Goal: Task Accomplishment & Management: Complete application form

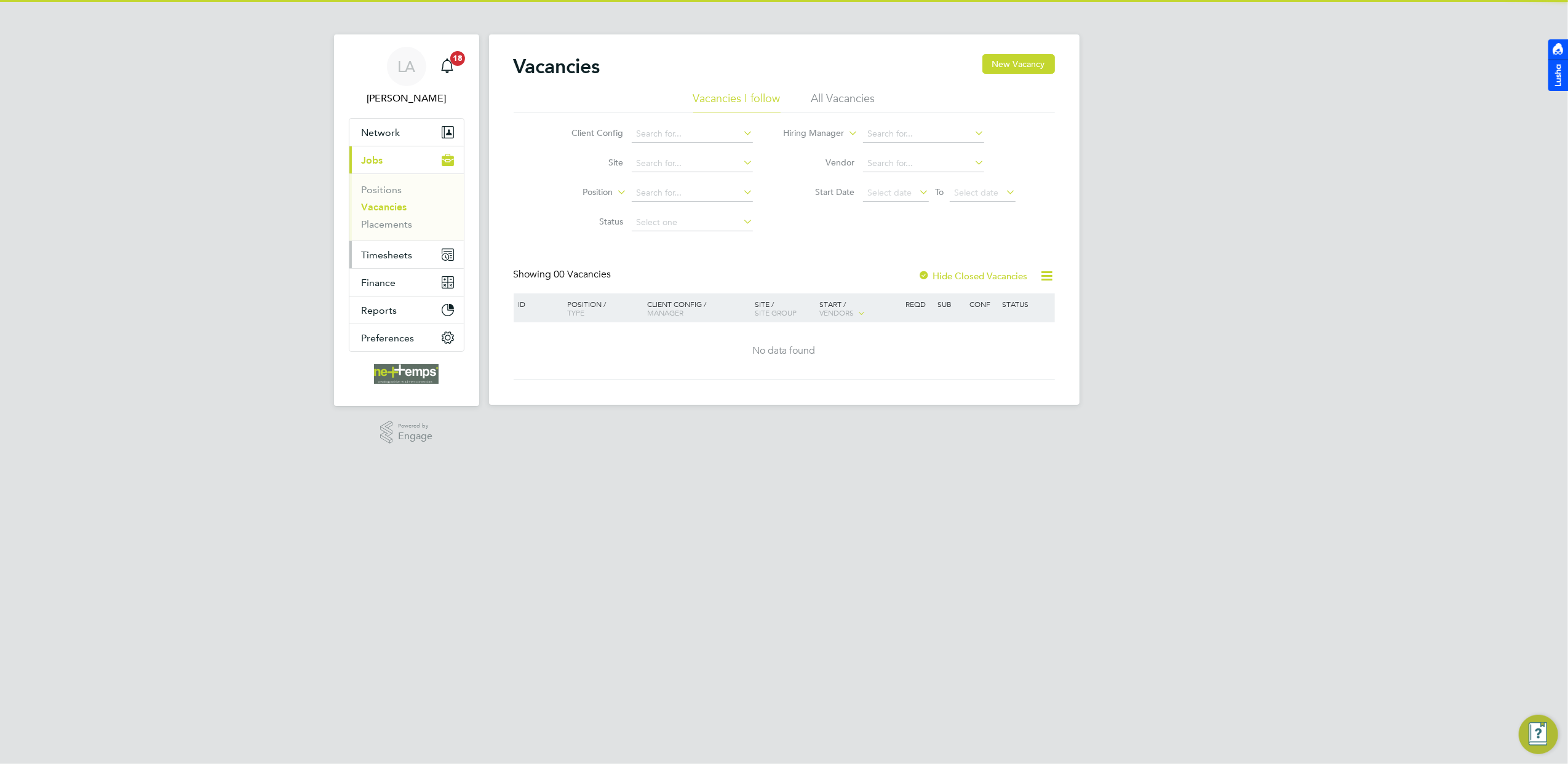
click at [367, 252] on span "Timesheets" at bounding box center [388, 255] width 51 height 12
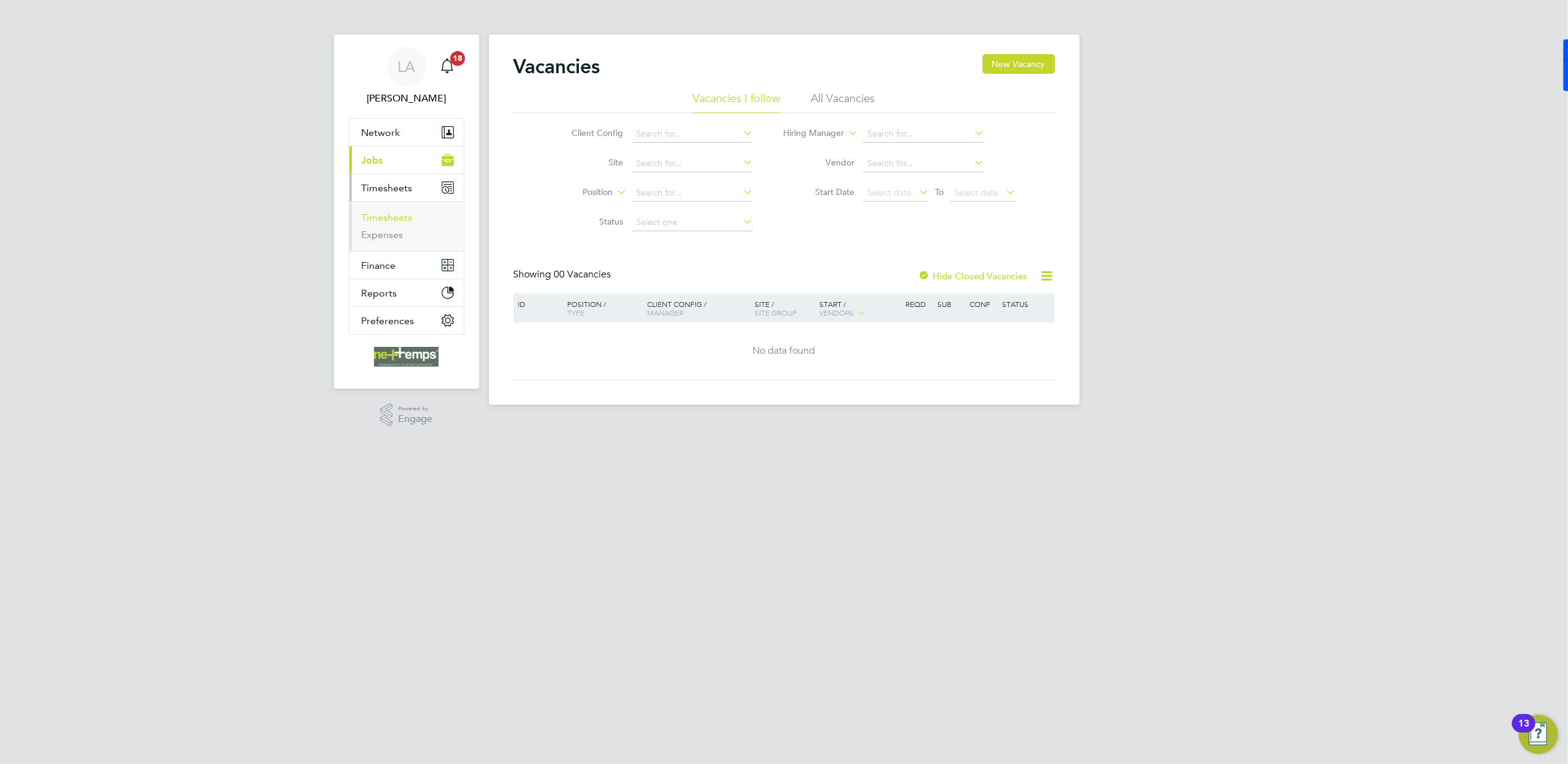
click at [399, 217] on link "Timesheets" at bounding box center [388, 218] width 51 height 12
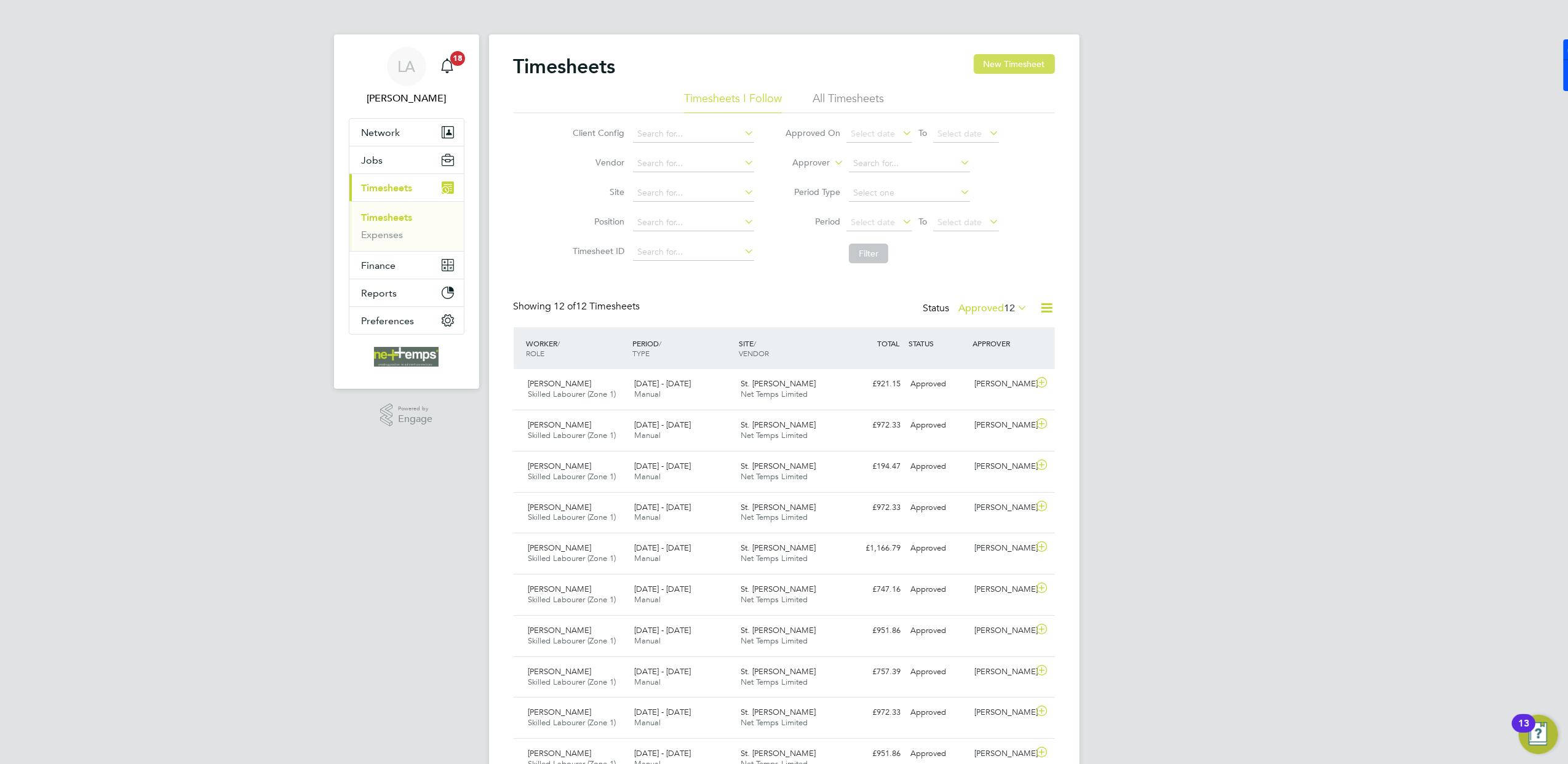
click at [992, 65] on button "New Timesheet" at bounding box center [1014, 63] width 81 height 20
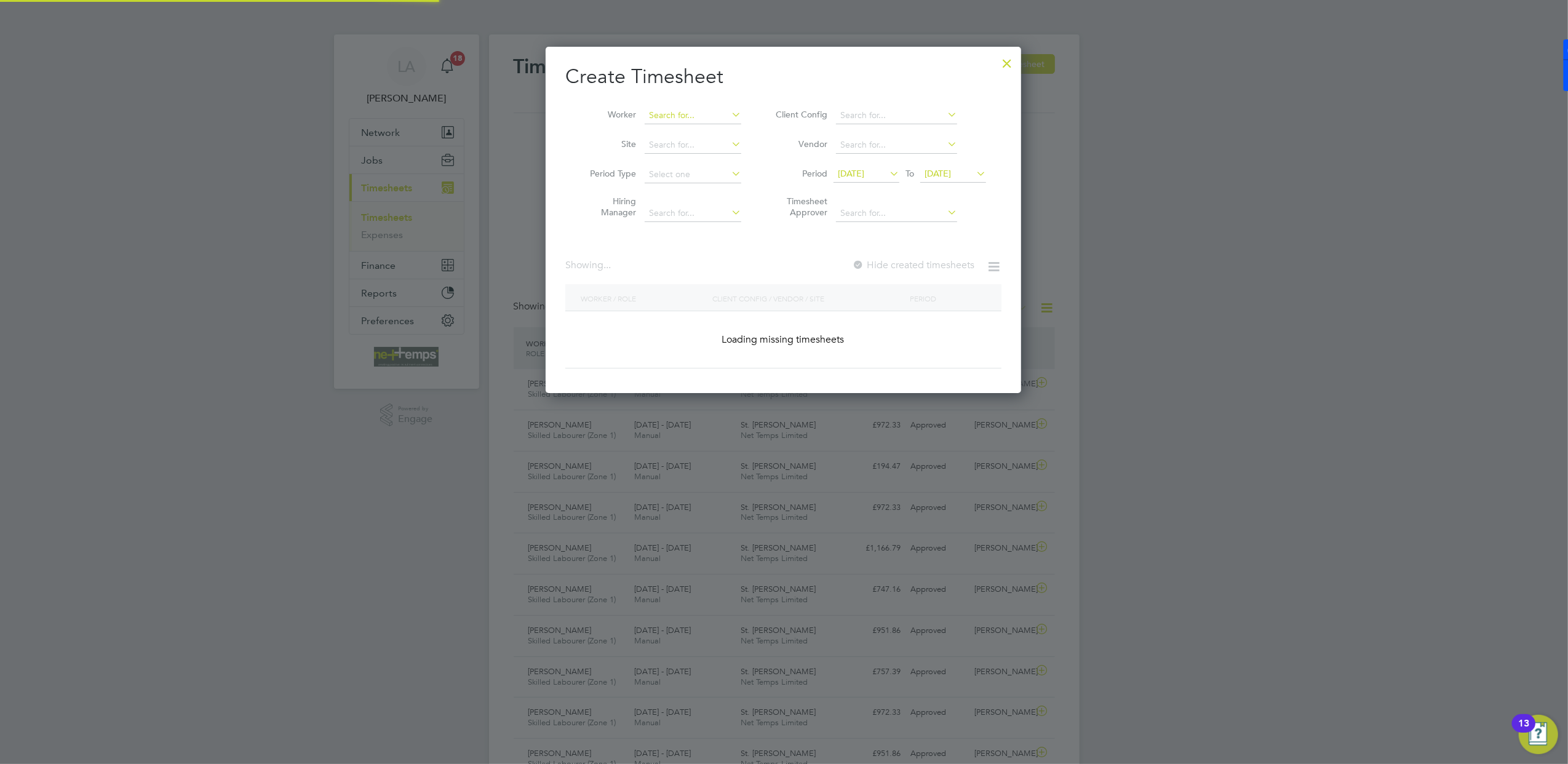
click at [670, 114] on input at bounding box center [693, 115] width 97 height 17
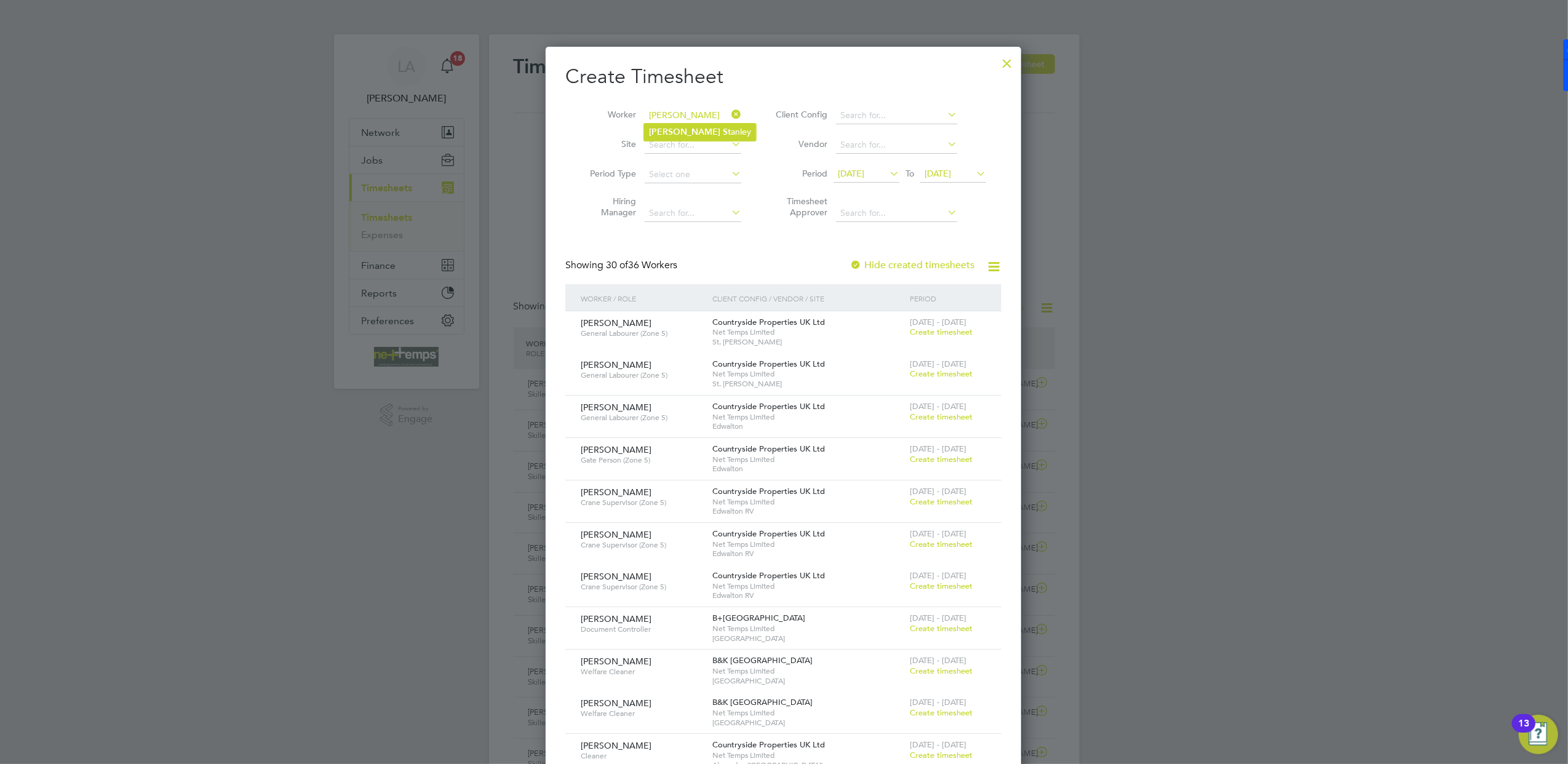
click at [687, 131] on li "[PERSON_NAME] anley" at bounding box center [699, 131] width 112 height 16
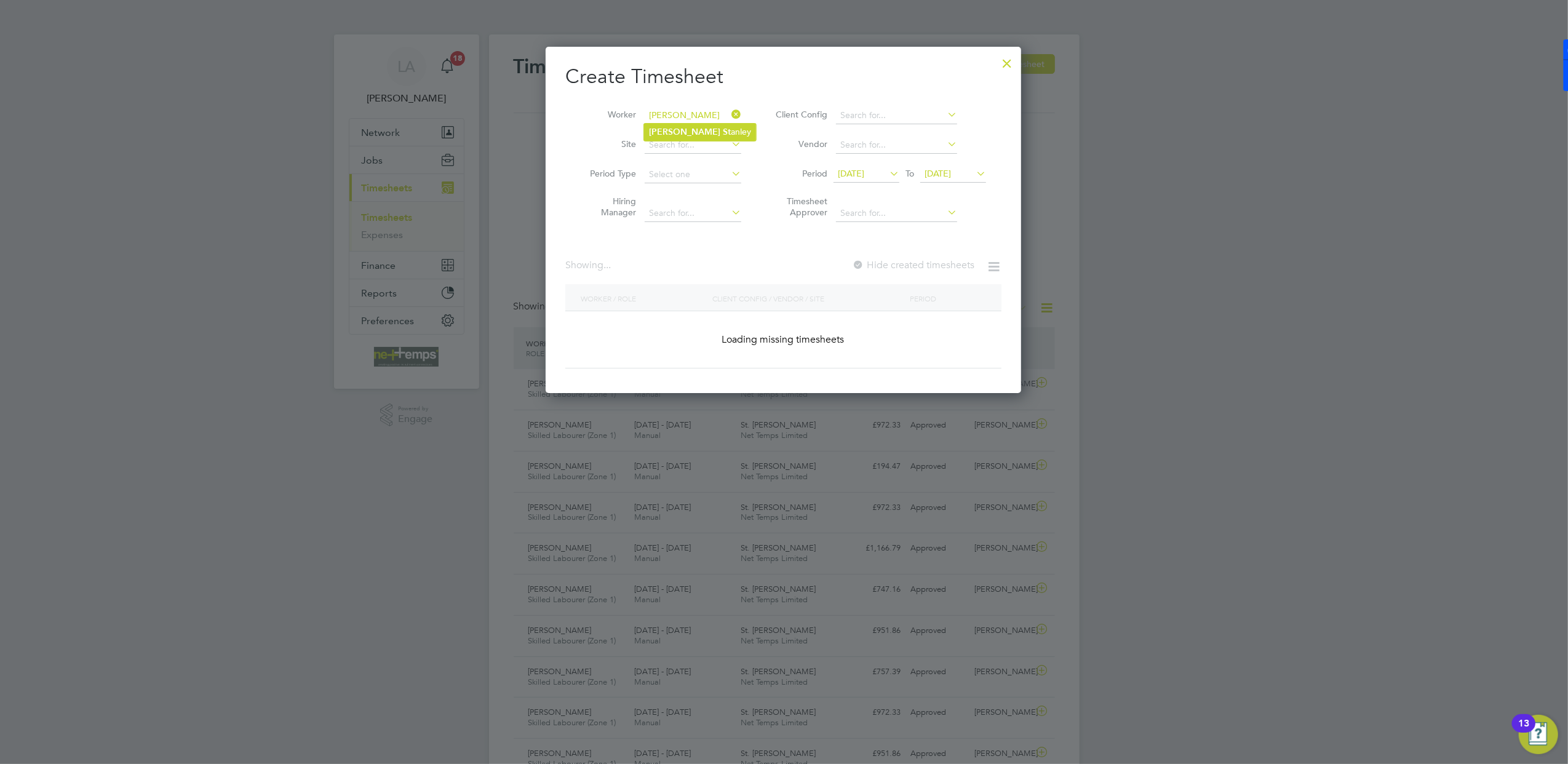
type input "[PERSON_NAME]"
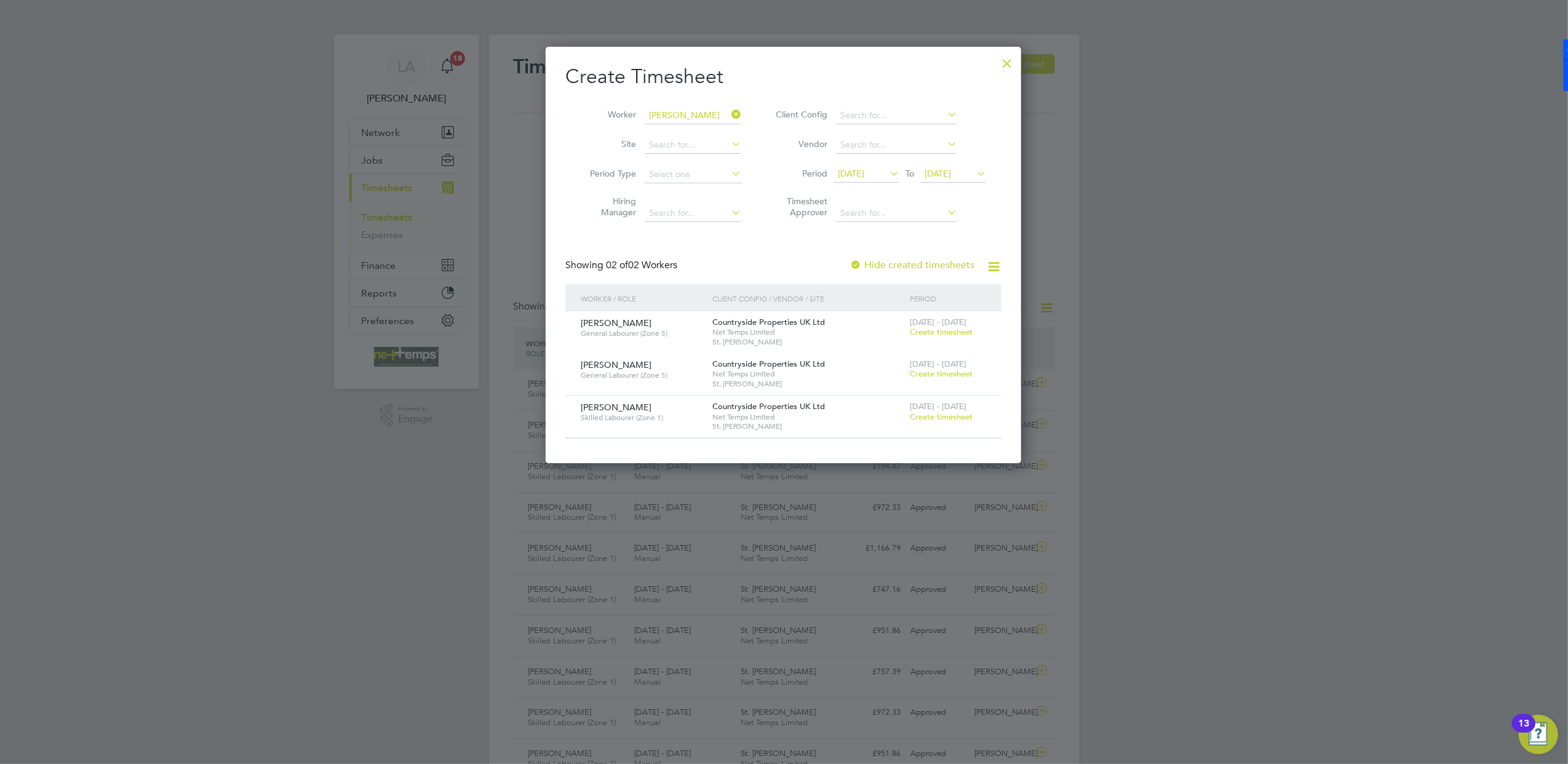
click at [881, 263] on label "Hide created timesheets" at bounding box center [912, 265] width 125 height 12
click at [964, 413] on span "Create timesheet" at bounding box center [940, 417] width 62 height 10
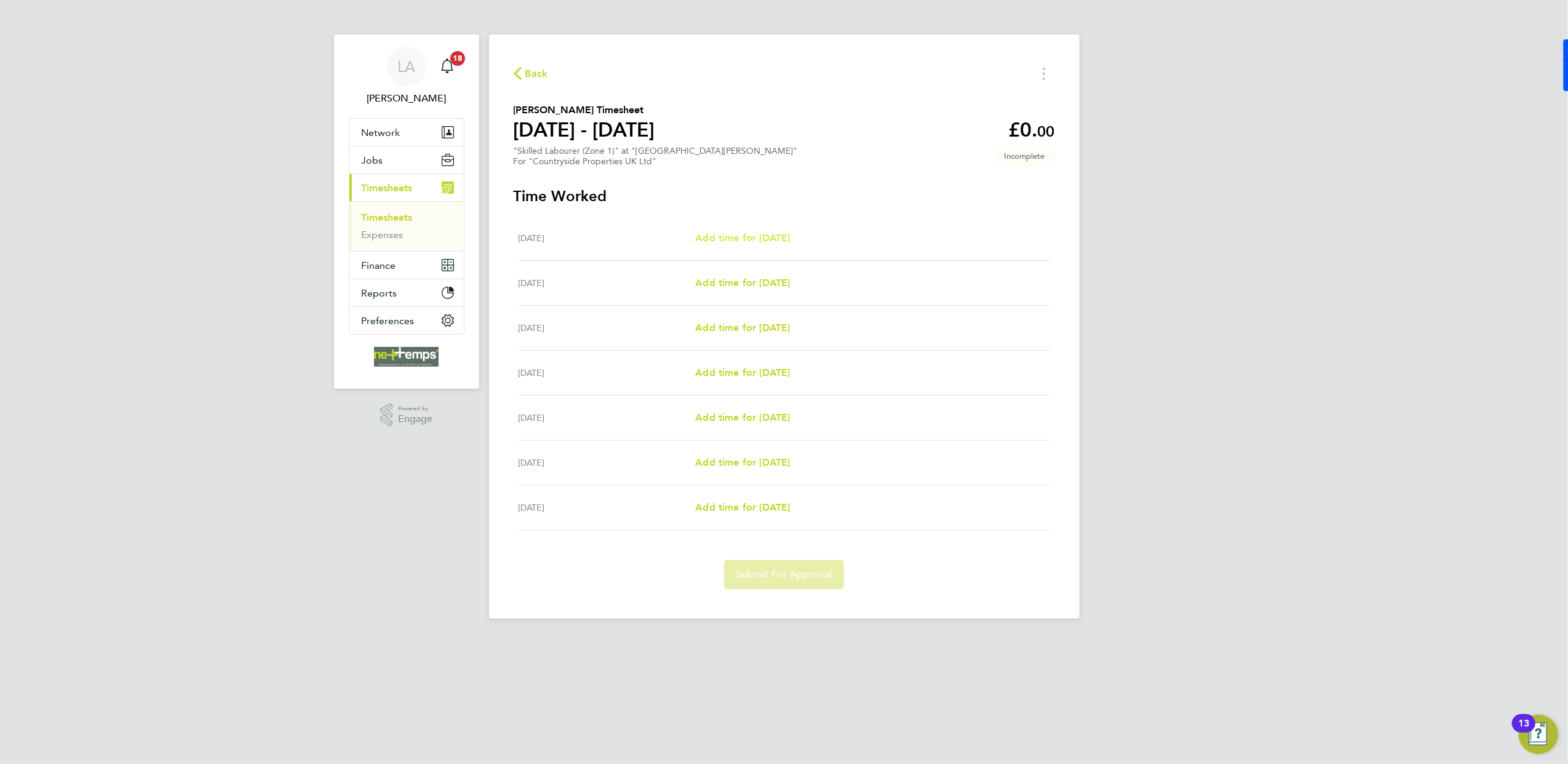
click at [761, 242] on span "Add time for [DATE]" at bounding box center [742, 238] width 95 height 12
select select "30"
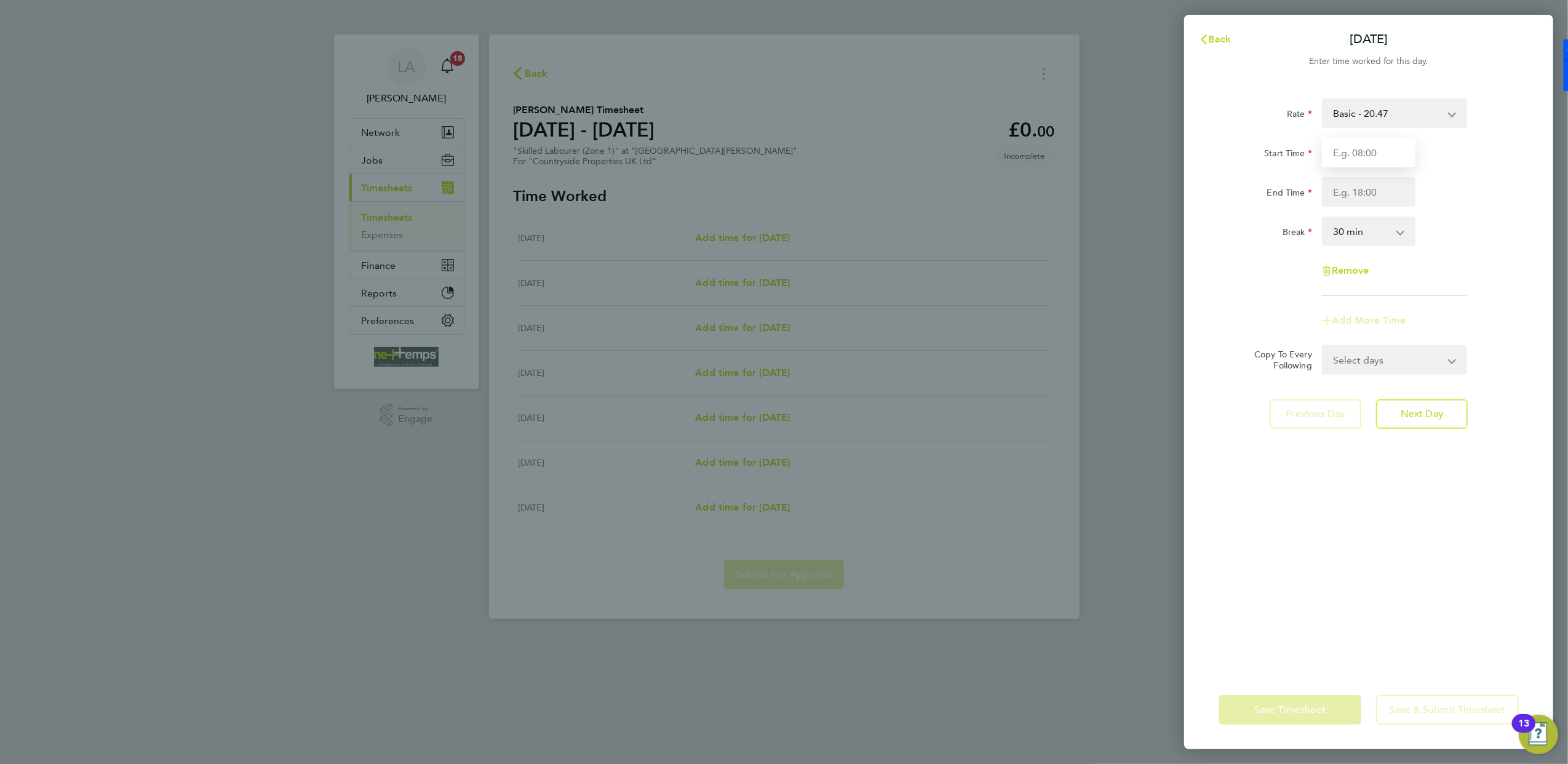
click at [1364, 150] on input "Start Time" at bounding box center [1368, 152] width 93 height 30
type input "07:30"
click at [1376, 190] on input "End Time" at bounding box center [1368, 191] width 93 height 30
click at [1475, 217] on div "Break 0 min 15 min 30 min 45 min 60 min 75 min 90 min" at bounding box center [1368, 231] width 310 height 30
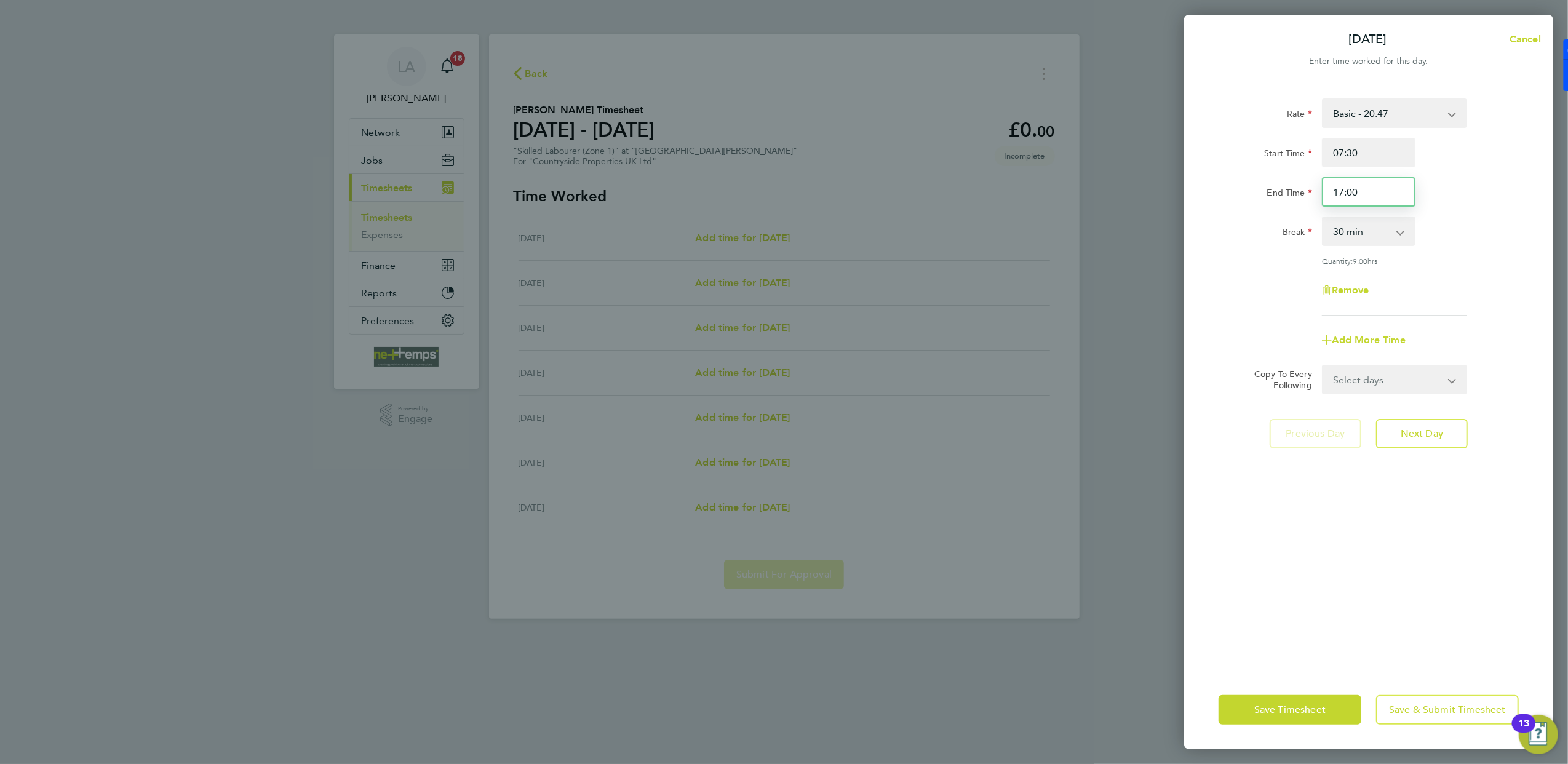
click at [1372, 195] on input "17:00" at bounding box center [1368, 191] width 93 height 30
type input "17:30"
click at [1447, 232] on div "Break 0 min 15 min 30 min 45 min 60 min 75 min 90 min" at bounding box center [1368, 231] width 310 height 30
click at [1408, 388] on select "Select days Day Weekday (Mon-Fri) Weekend (Sat-Sun) [DATE] [DATE] [DATE] [DATE]…" at bounding box center [1387, 380] width 129 height 27
select select "WEEKDAY"
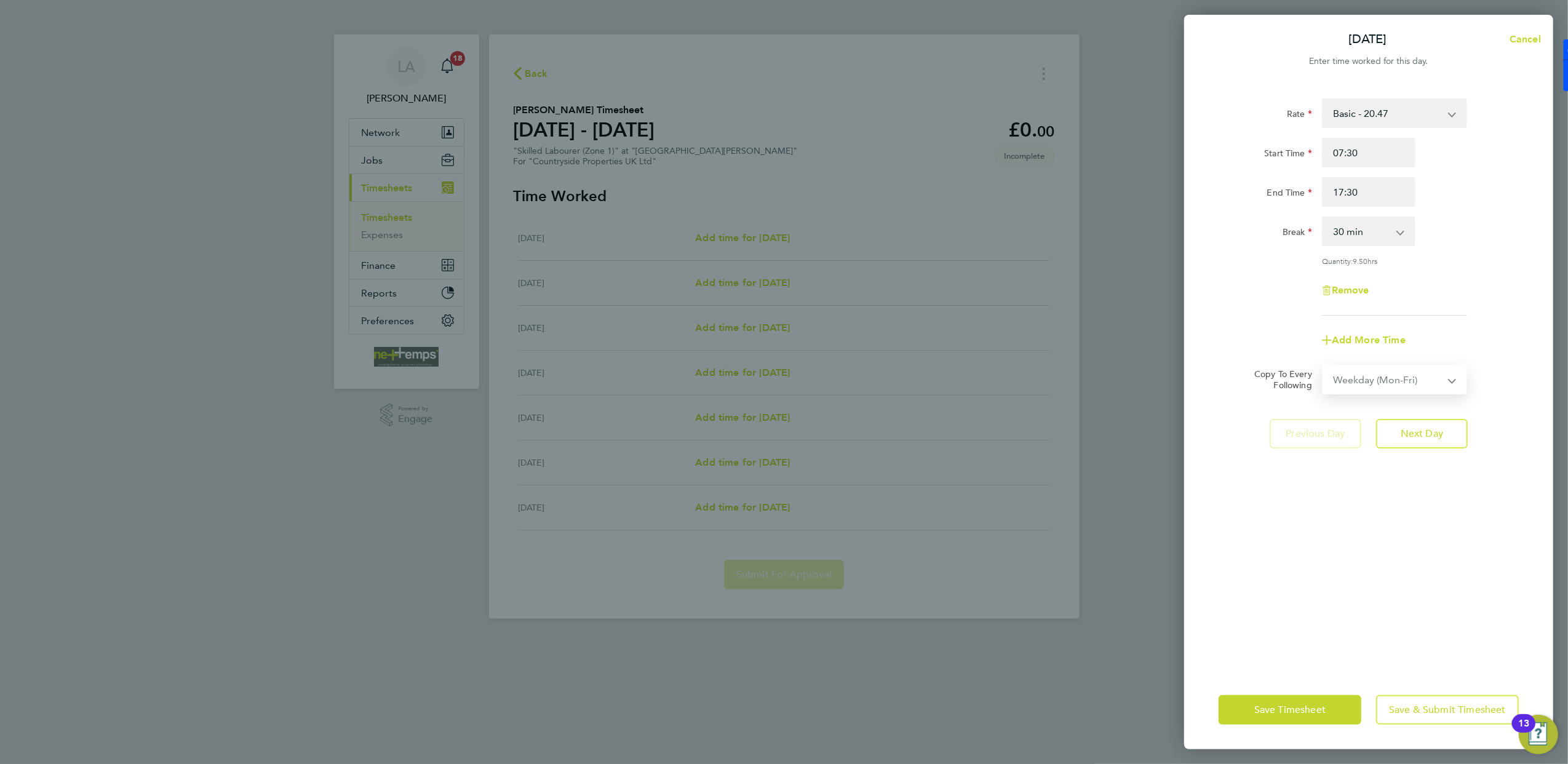
click at [1323, 366] on select "Select days Day Weekday (Mon-Fri) Weekend (Sat-Sun) [DATE] [DATE] [DATE] [DATE]…" at bounding box center [1387, 380] width 129 height 27
select select "[DATE]"
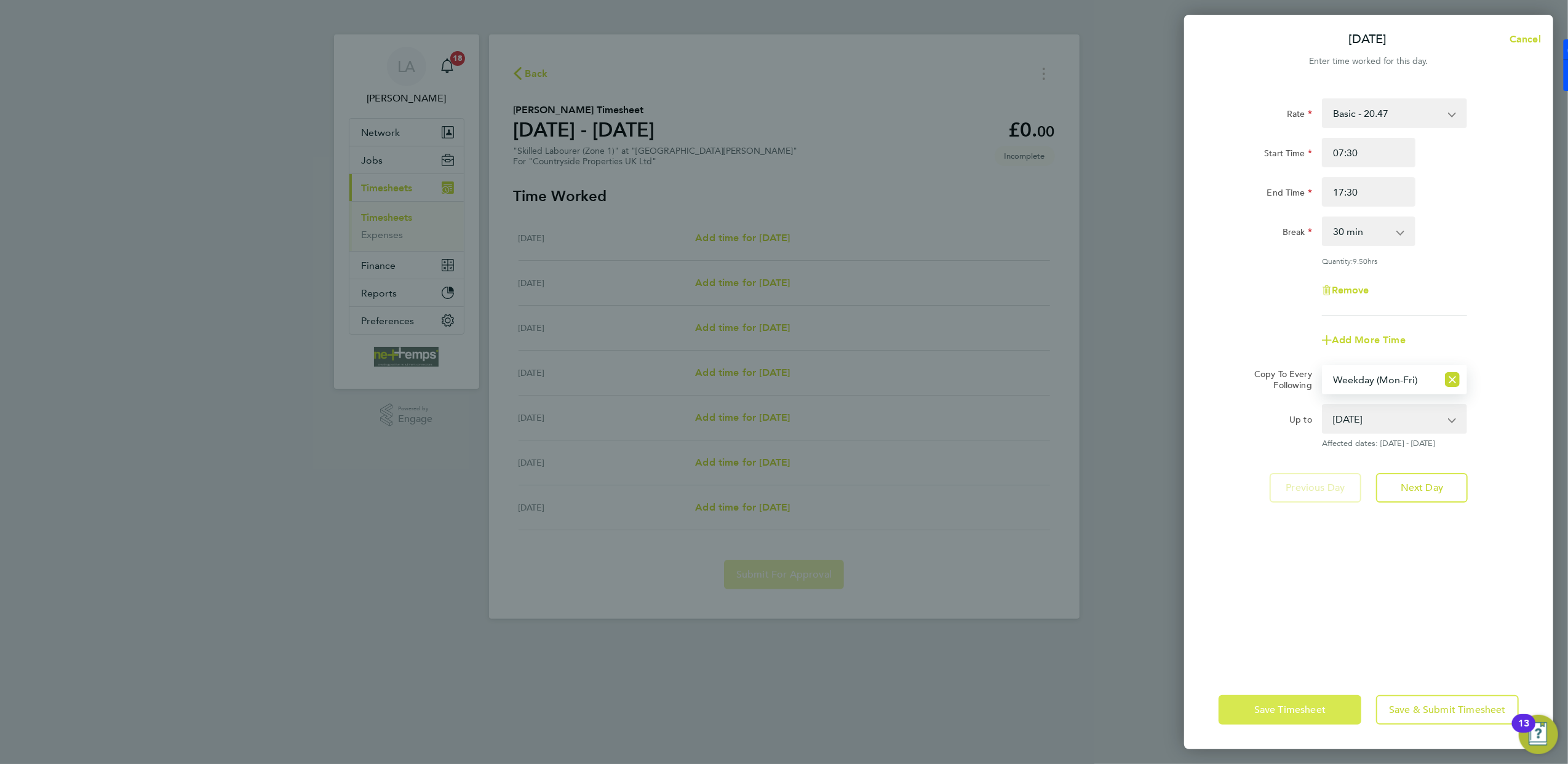
click at [1314, 711] on span "Save Timesheet" at bounding box center [1290, 709] width 72 height 12
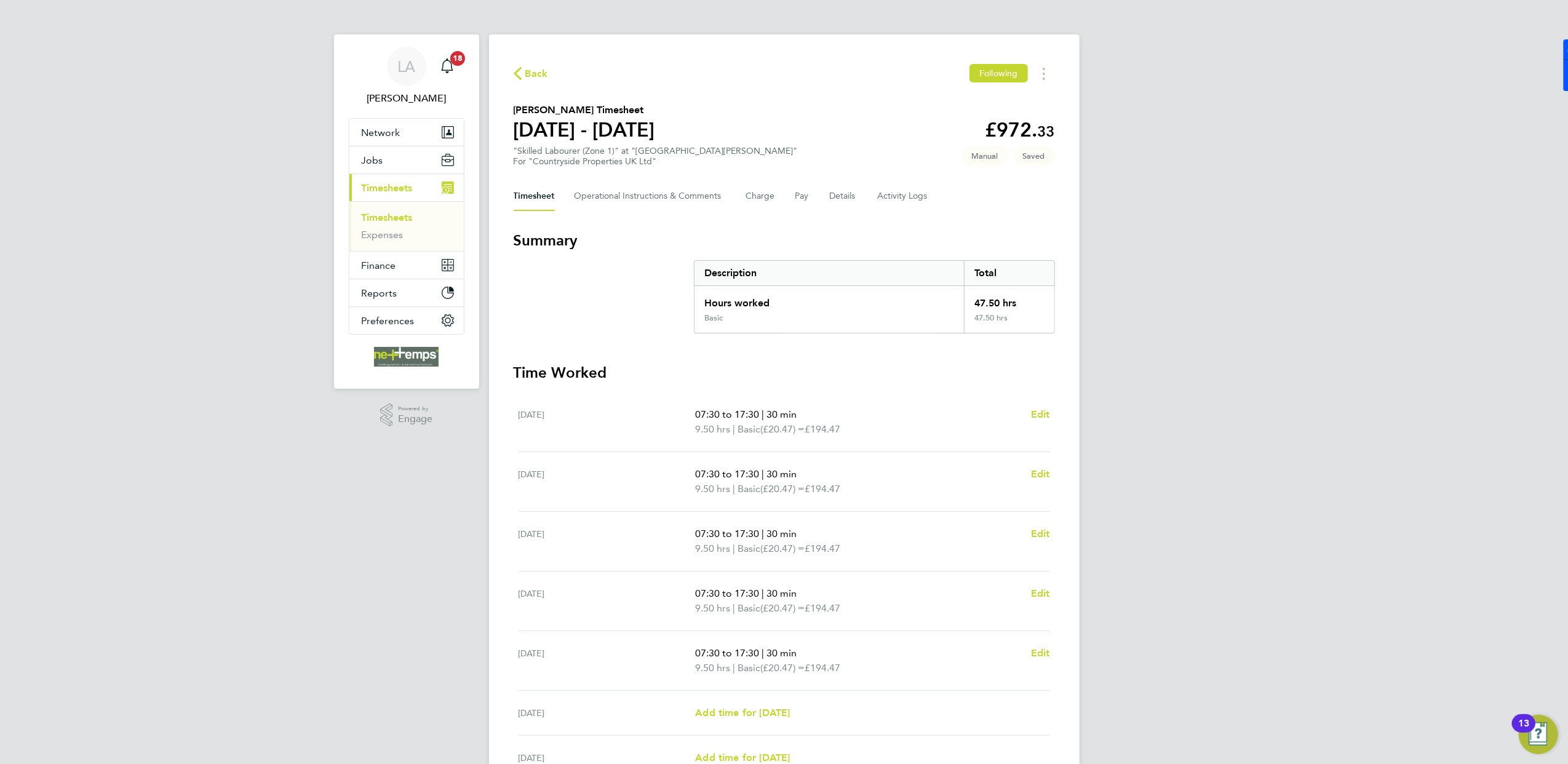
scroll to position [126, 0]
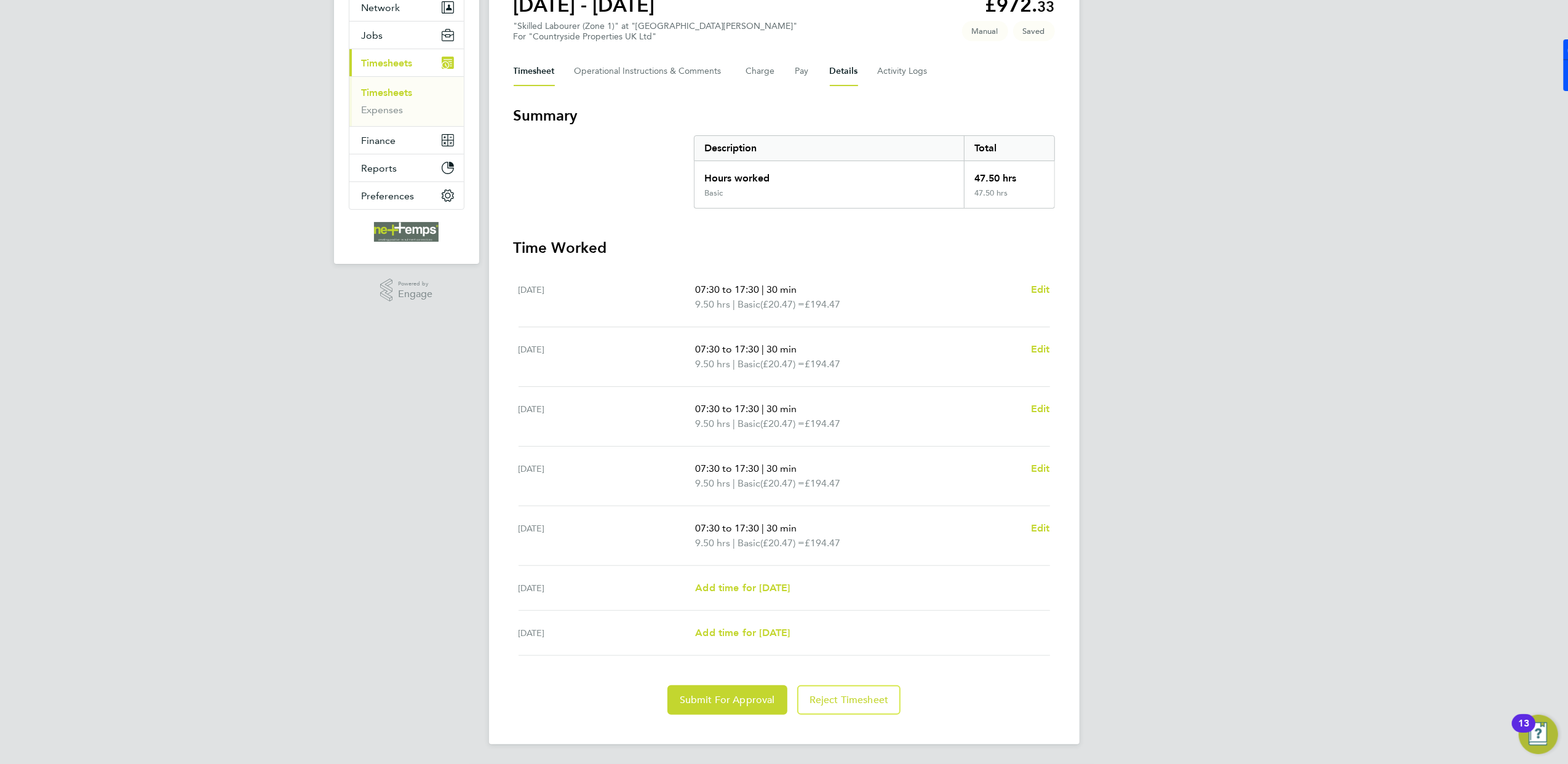
click at [854, 72] on button "Details" at bounding box center [844, 71] width 28 height 30
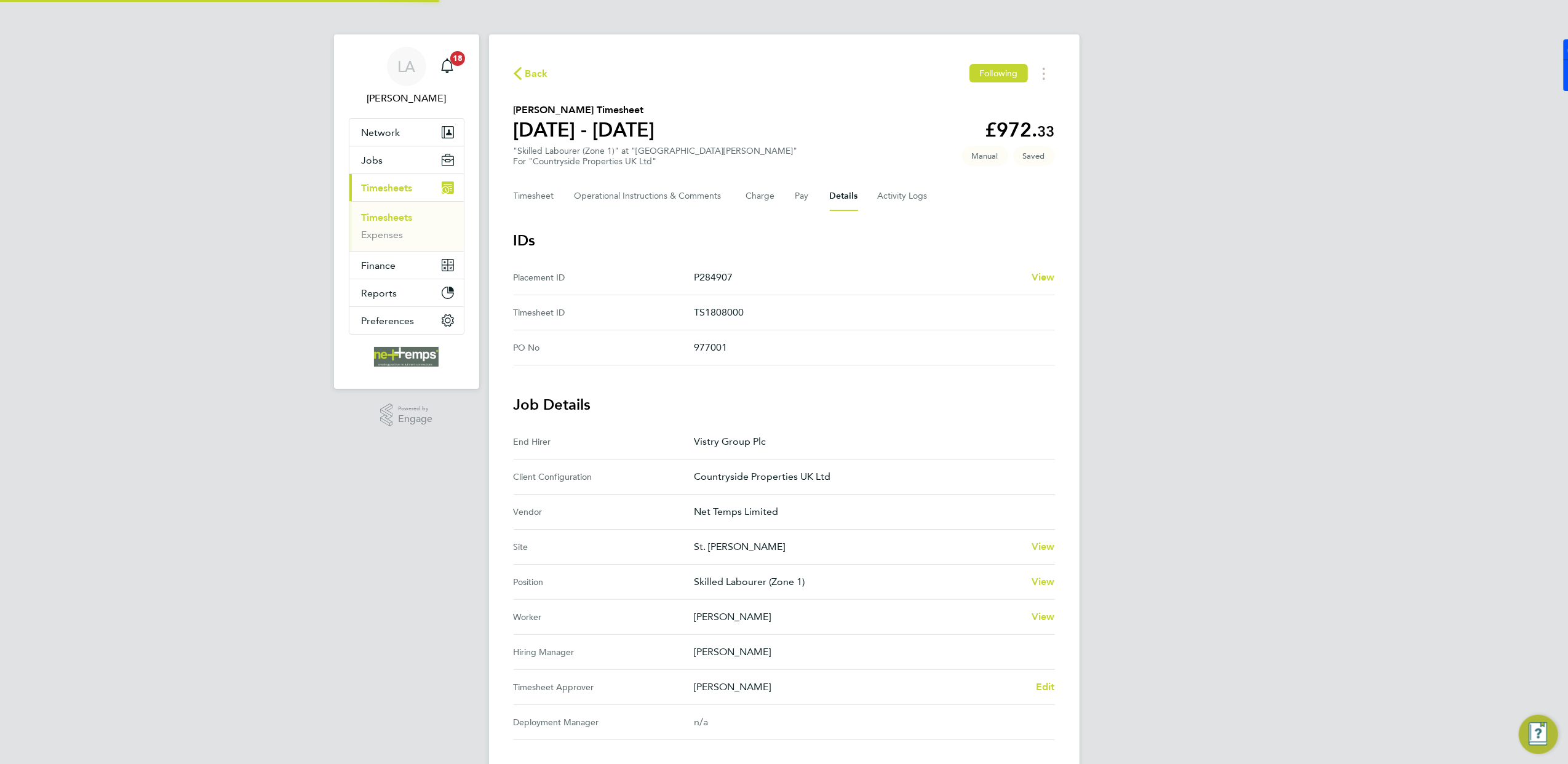
scroll to position [214, 0]
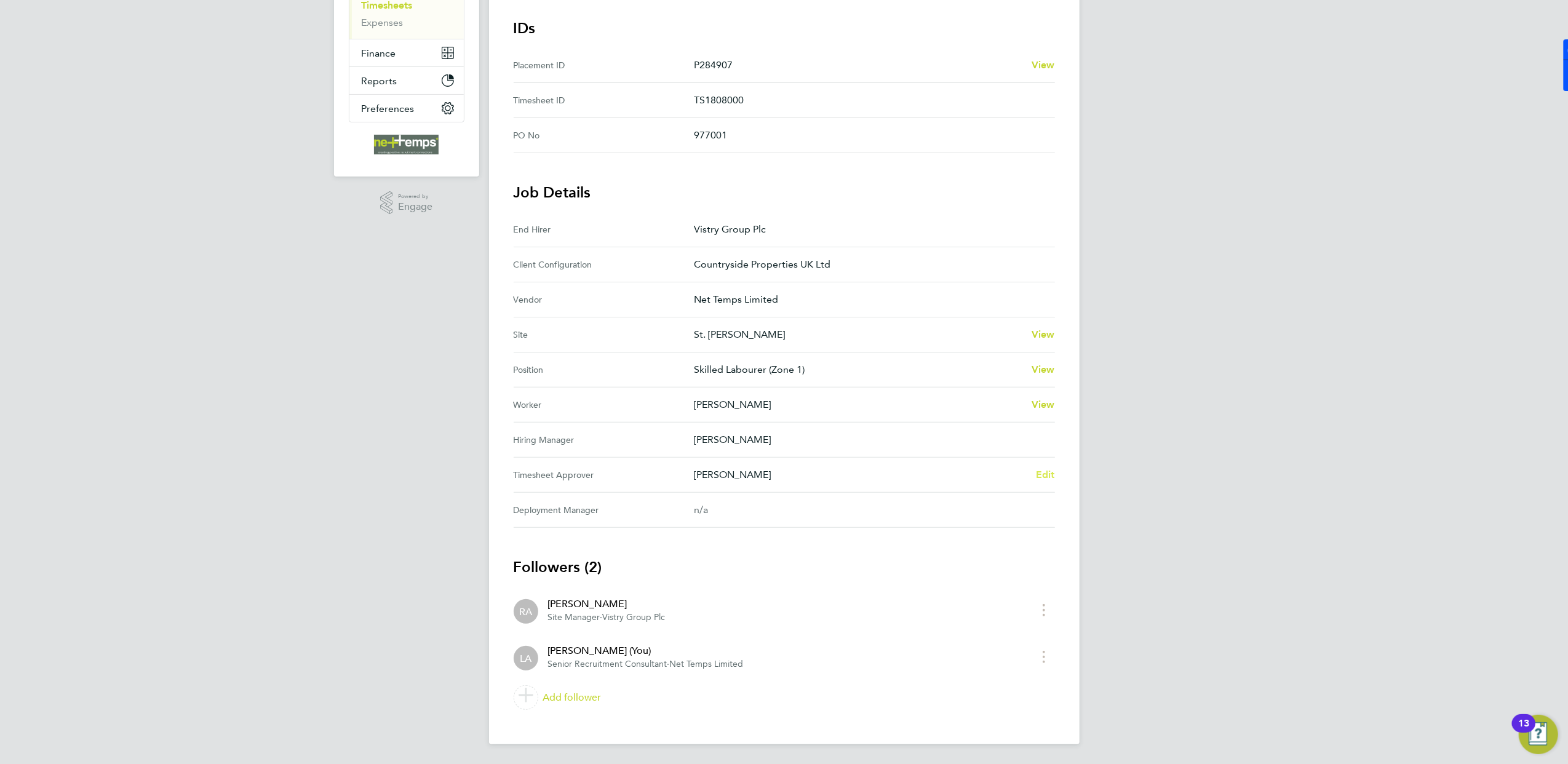
click at [1046, 473] on span "Edit" at bounding box center [1045, 475] width 19 height 12
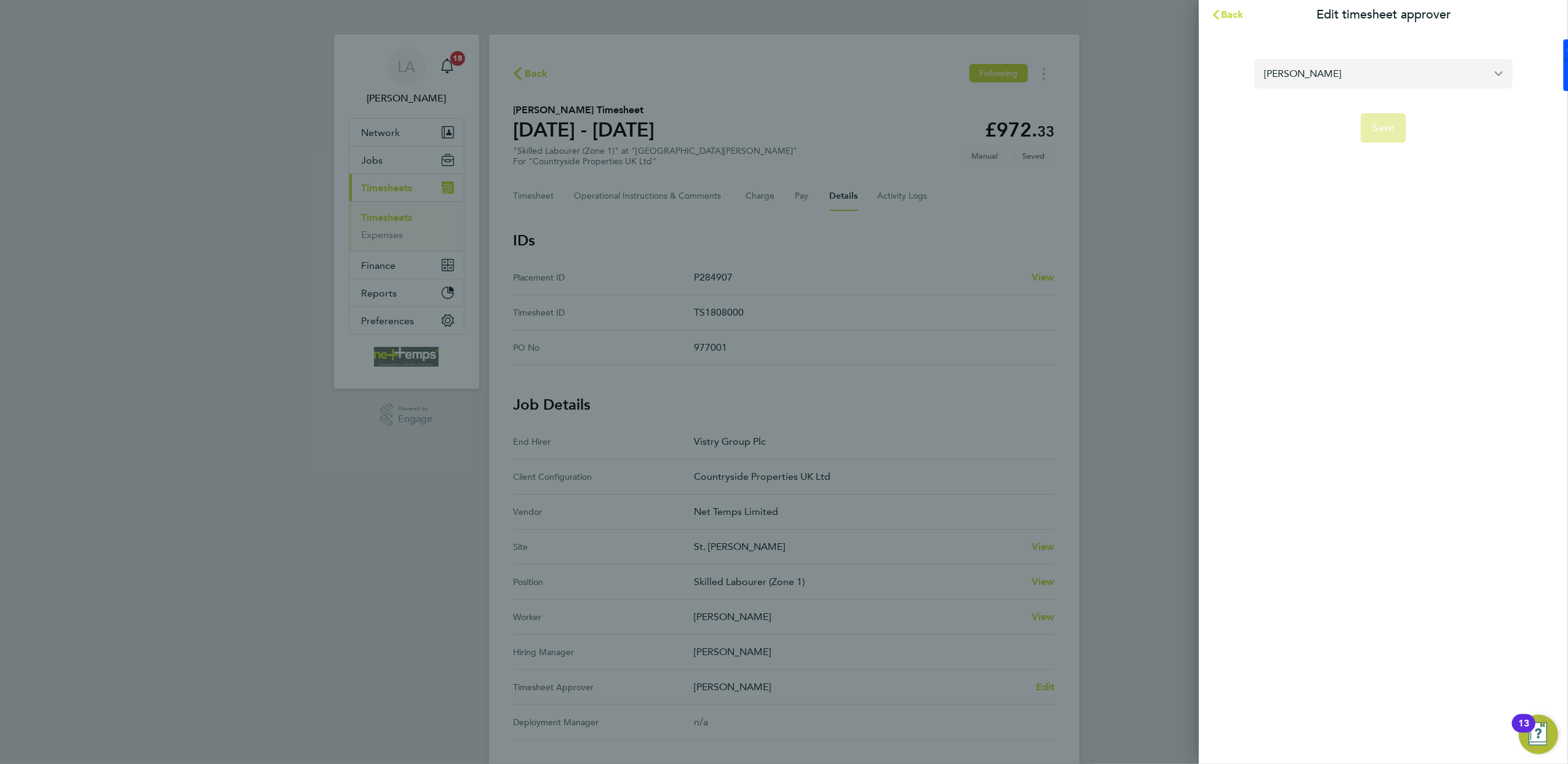
click at [1334, 72] on input "[PERSON_NAME]" at bounding box center [1384, 73] width 259 height 29
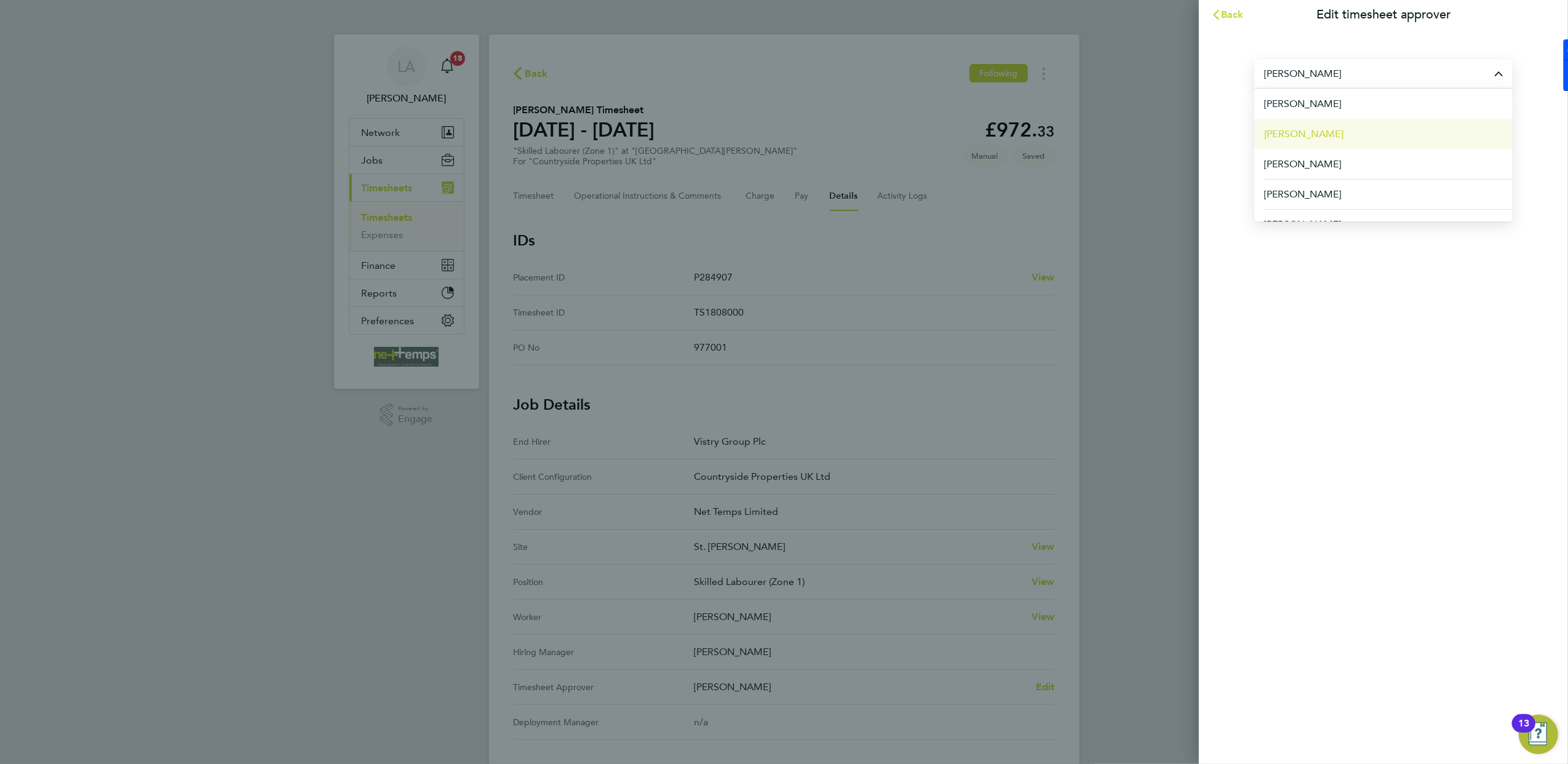
click at [1446, 136] on li "[PERSON_NAME]" at bounding box center [1384, 133] width 259 height 30
type input "[PERSON_NAME]"
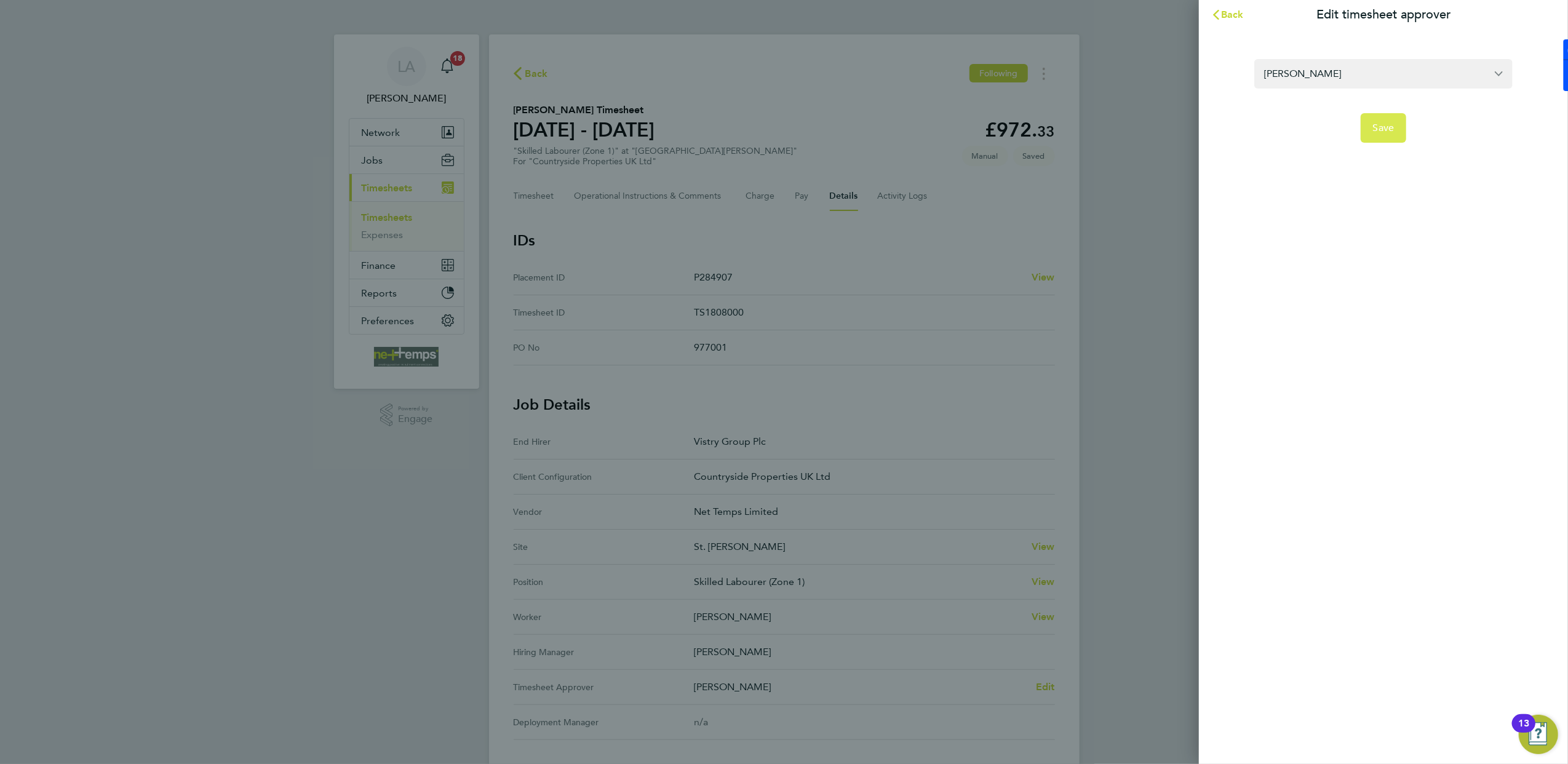
click at [1376, 129] on span "Save" at bounding box center [1384, 128] width 21 height 12
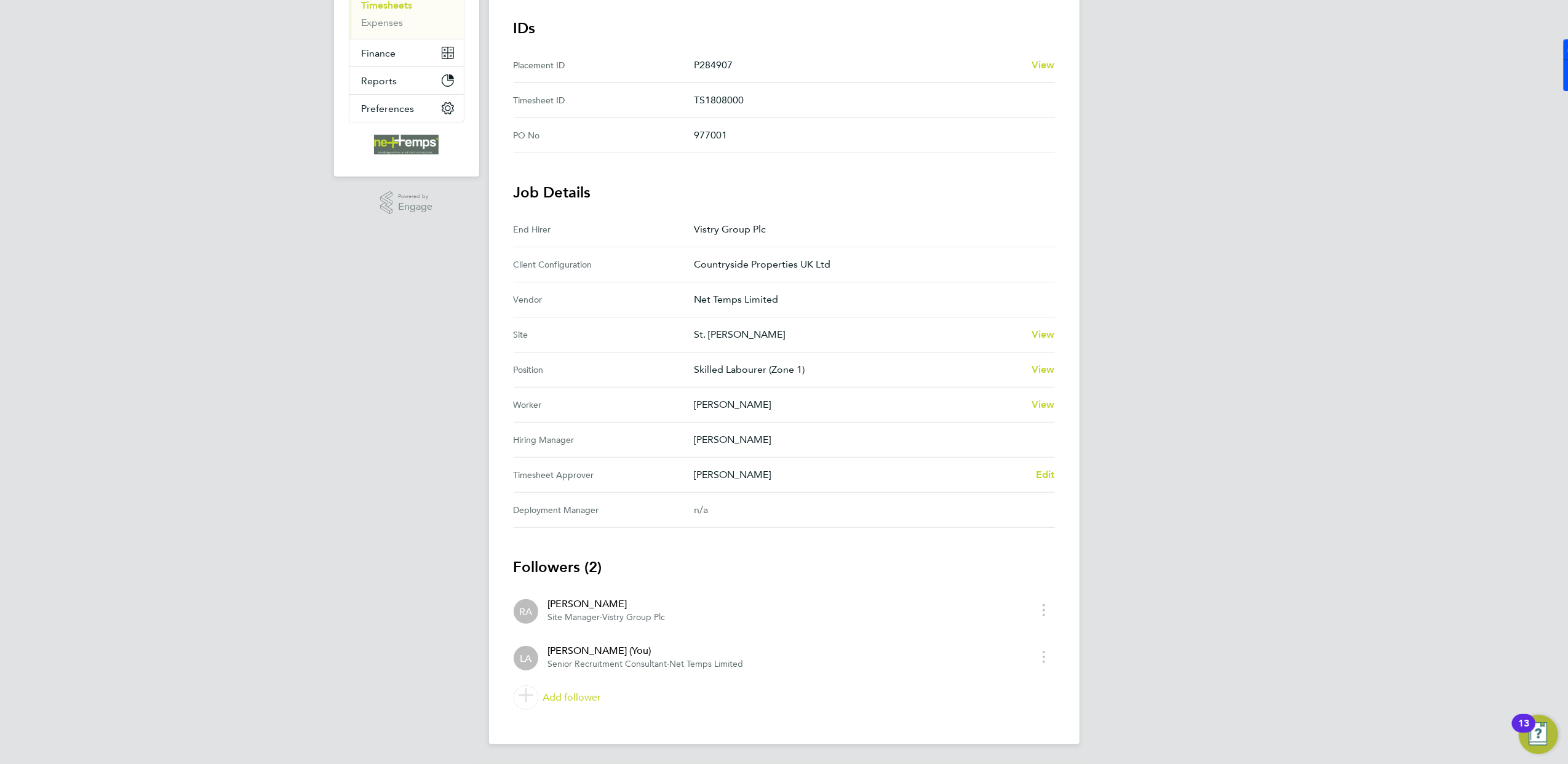
scroll to position [50, 0]
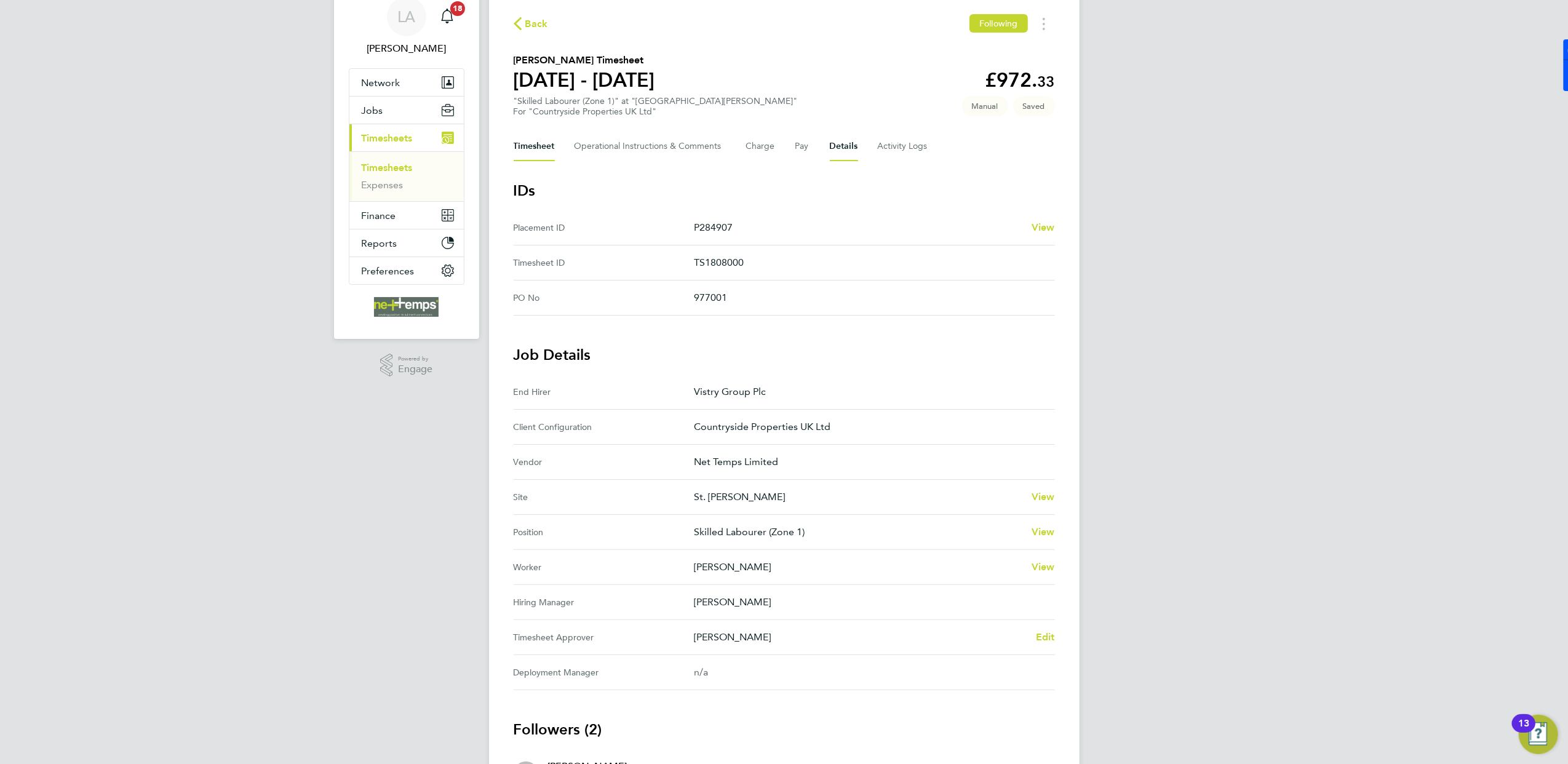
click at [544, 146] on button "Timesheet" at bounding box center [534, 146] width 41 height 30
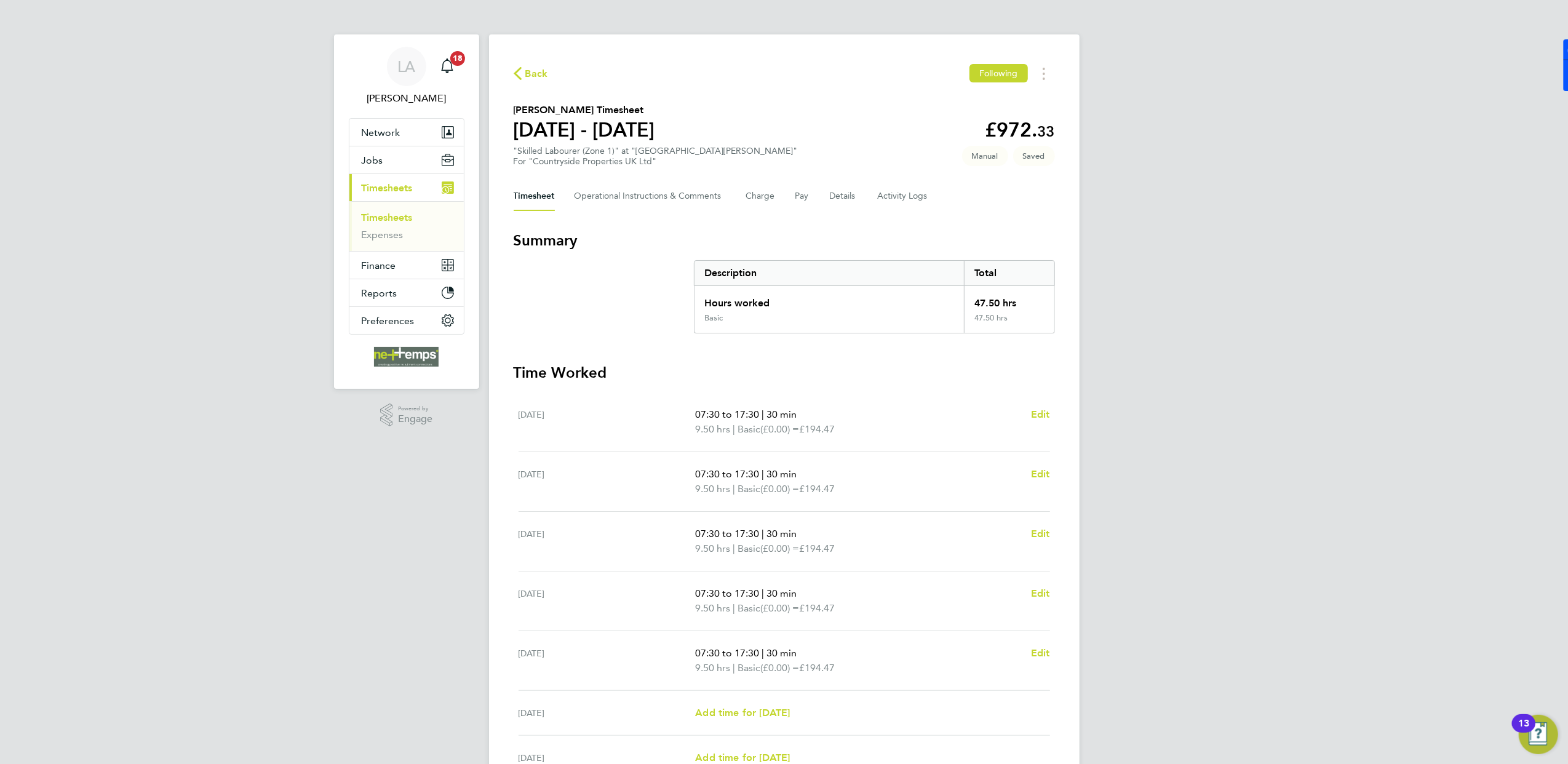
scroll to position [126, 0]
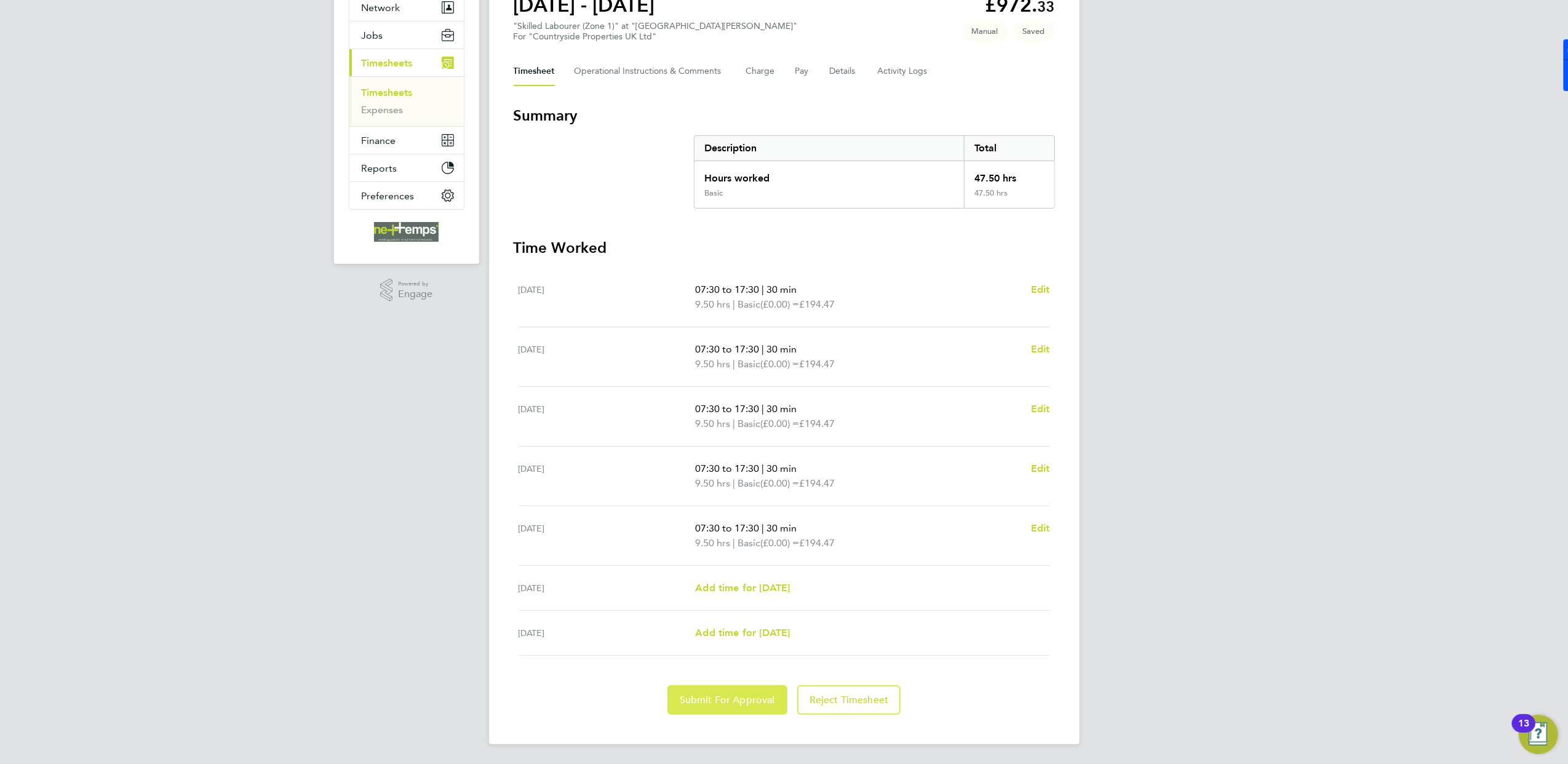
click at [736, 702] on span "Submit For Approval" at bounding box center [728, 700] width 96 height 12
